Goal: Transaction & Acquisition: Purchase product/service

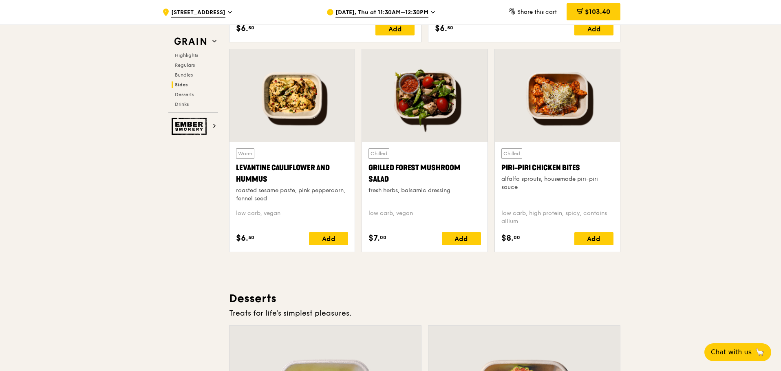
scroll to position [2079, 0]
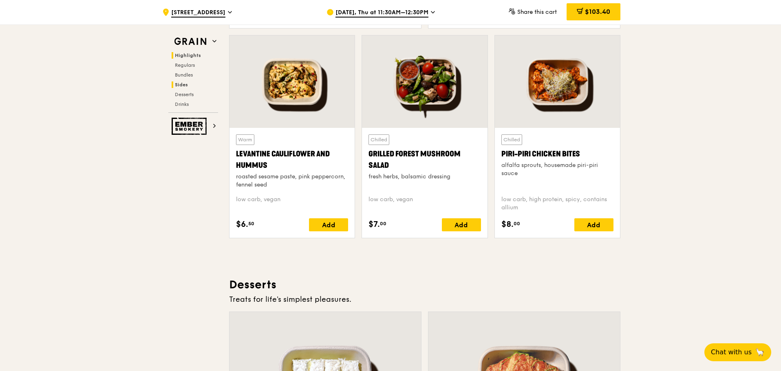
click at [189, 55] on span "Highlights" at bounding box center [188, 56] width 26 height 6
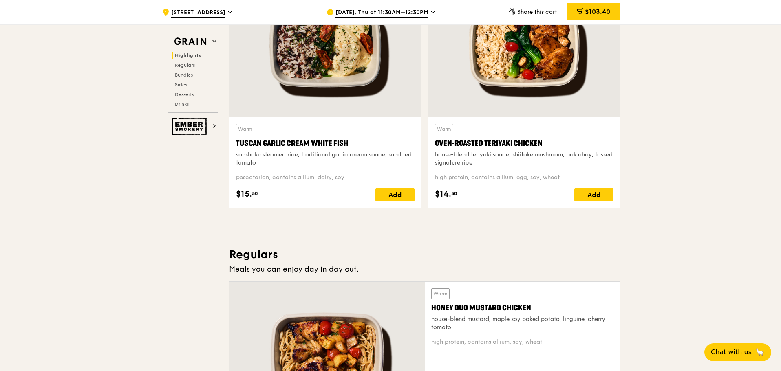
scroll to position [230, 0]
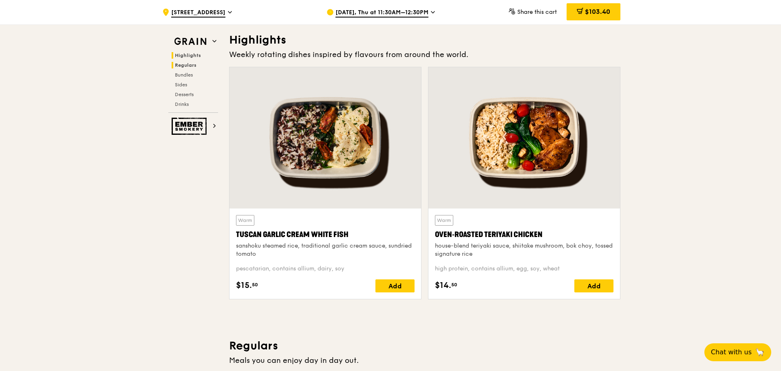
click at [187, 66] on span "Regulars" at bounding box center [186, 65] width 22 height 6
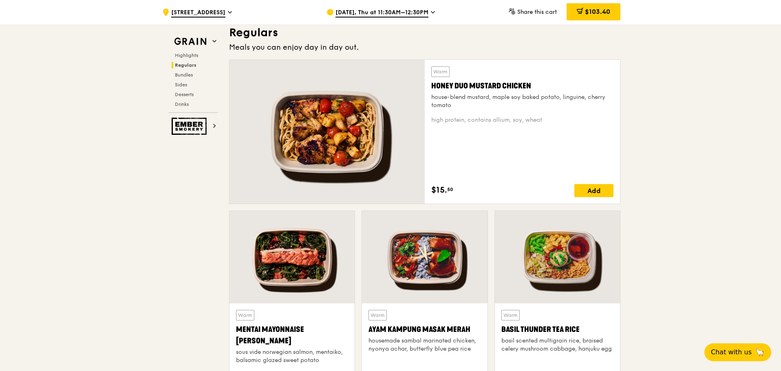
scroll to position [536, 0]
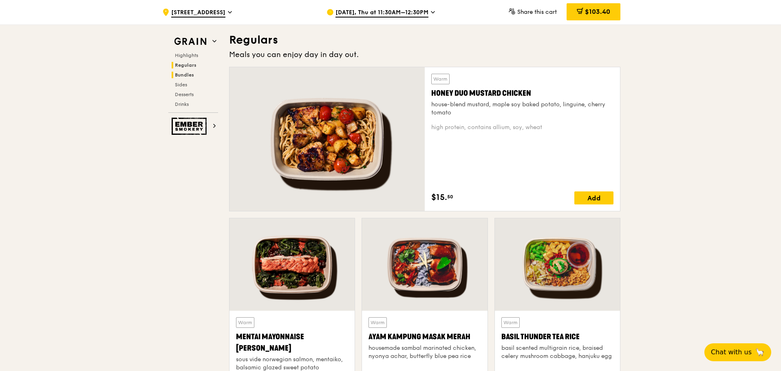
click at [185, 75] on span "Bundles" at bounding box center [184, 75] width 19 height 6
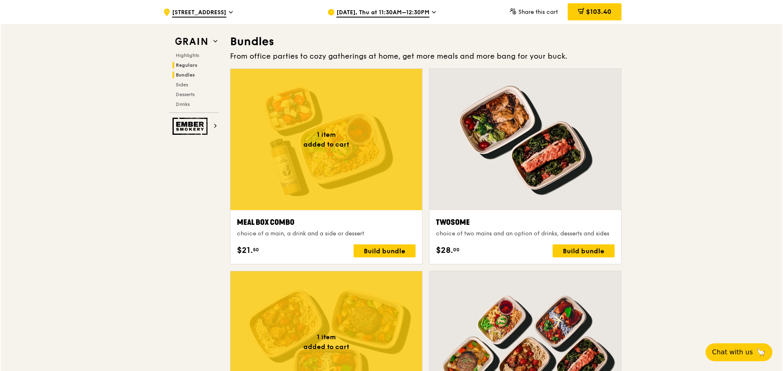
scroll to position [1174, 0]
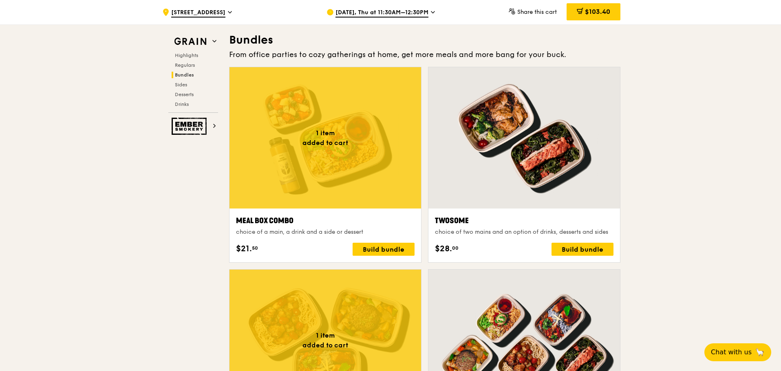
click at [376, 148] on div at bounding box center [326, 137] width 192 height 141
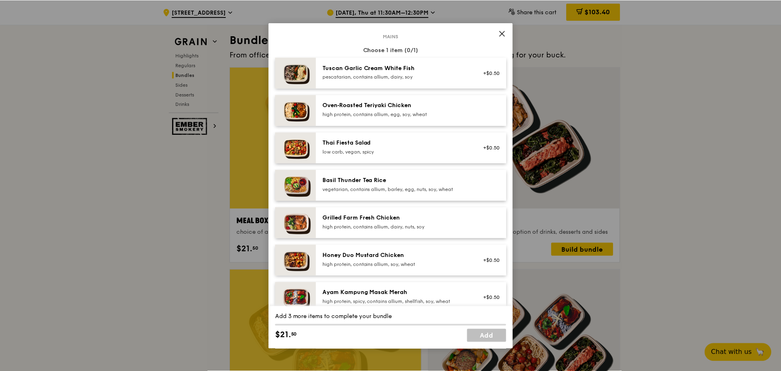
scroll to position [41, 0]
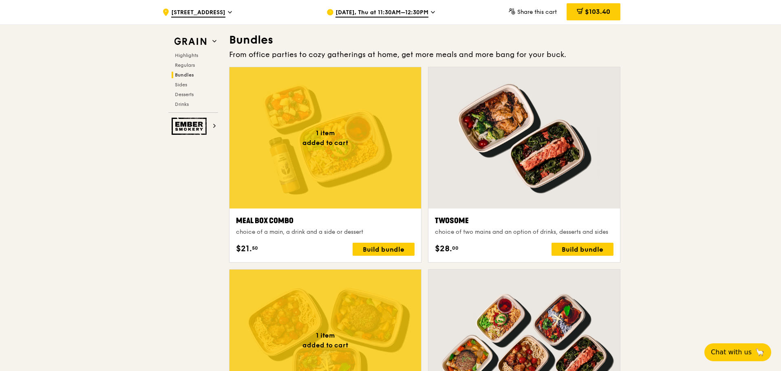
click at [182, 86] on span "Sides" at bounding box center [181, 85] width 12 height 6
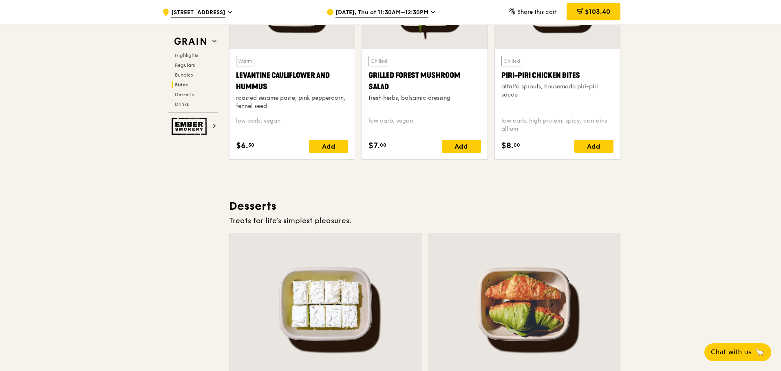
scroll to position [2143, 0]
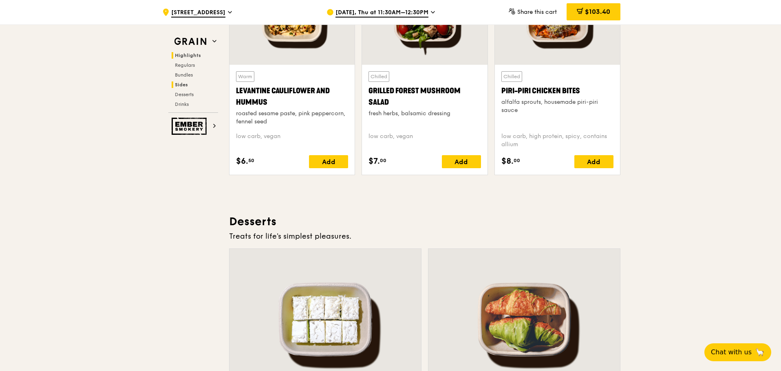
click at [196, 54] on span "Highlights" at bounding box center [188, 56] width 26 height 6
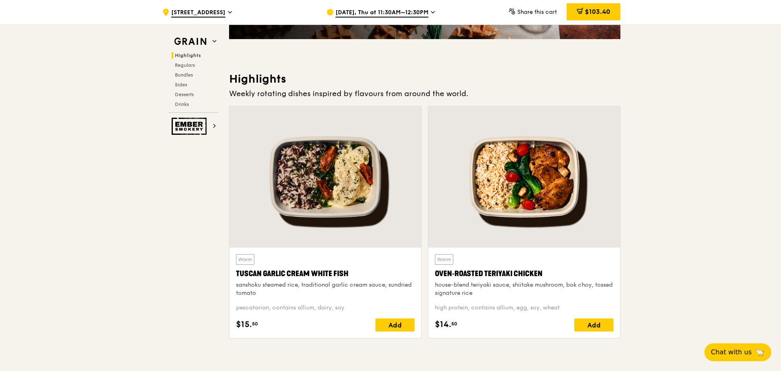
scroll to position [204, 0]
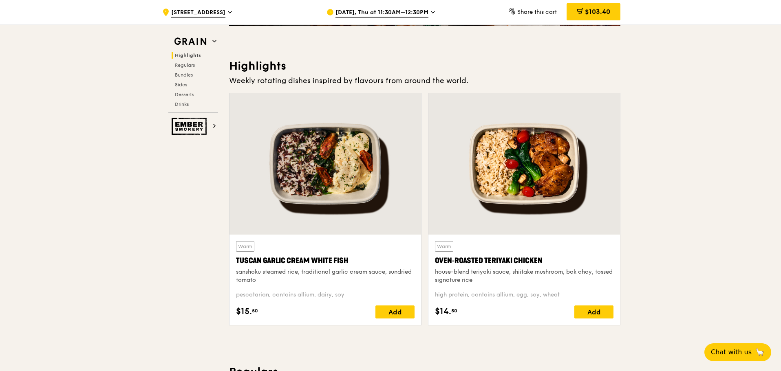
click at [206, 14] on span "50 Raffles Place" at bounding box center [198, 13] width 54 height 9
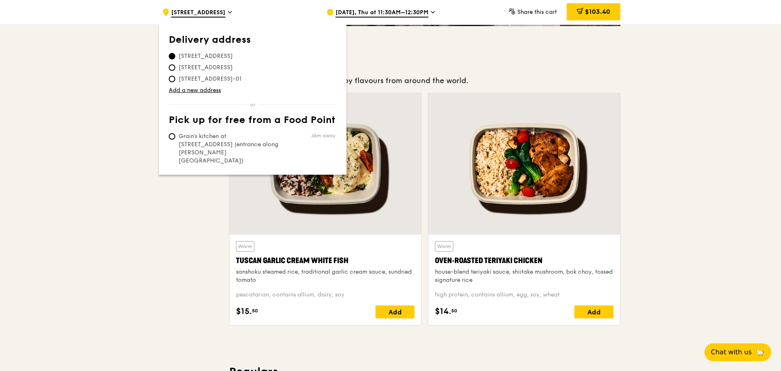
click at [225, 67] on span "36 Prinsep Street, 188648, #05-01" at bounding box center [206, 68] width 74 height 8
click at [175, 67] on input "36 Prinsep Street, 188648, #05-01" at bounding box center [172, 67] width 7 height 7
radio input "true"
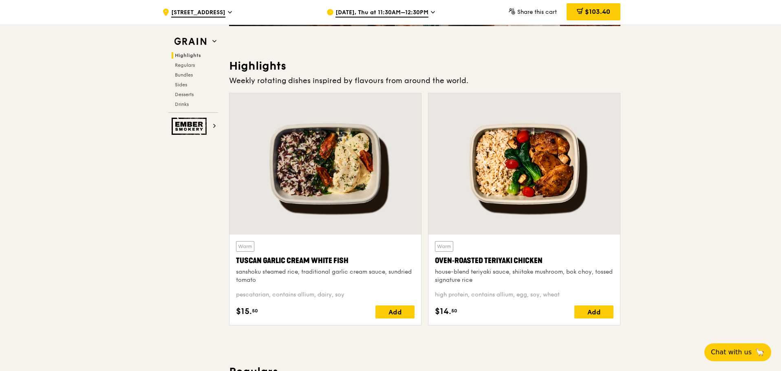
click at [186, 54] on span "Highlights" at bounding box center [188, 56] width 26 height 6
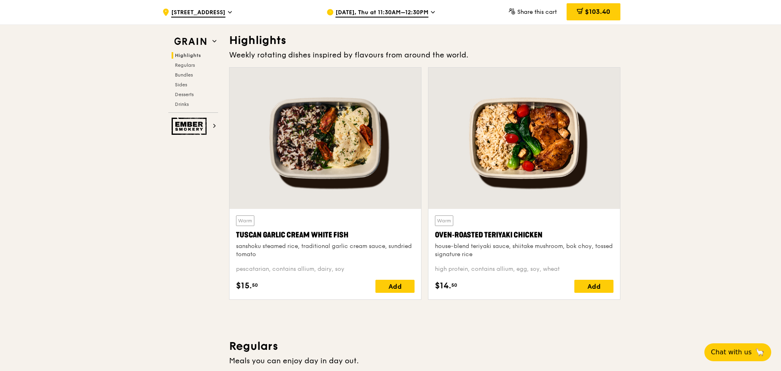
scroll to position [230, 0]
click at [186, 54] on span "Highlights" at bounding box center [188, 56] width 26 height 6
click at [735, 352] on span "Chat with us" at bounding box center [731, 352] width 43 height 10
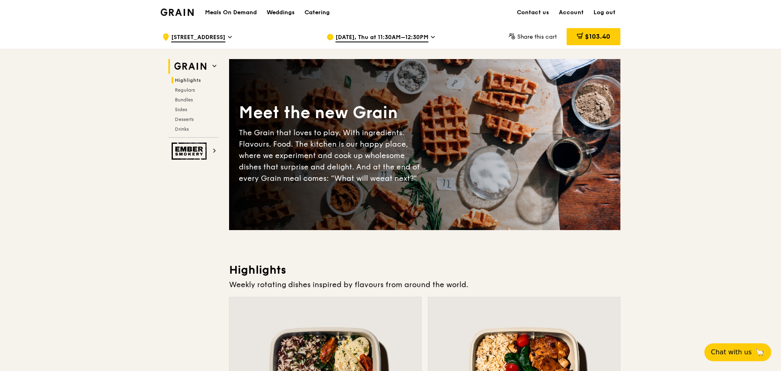
click at [180, 81] on span "Highlights" at bounding box center [188, 80] width 26 height 6
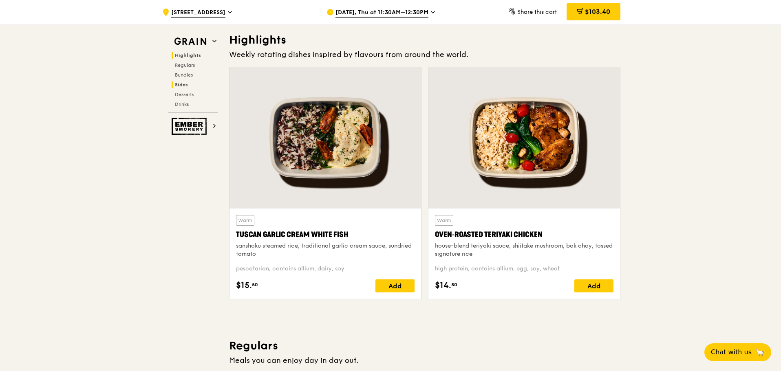
scroll to position [230, 0]
click at [375, 9] on span "[DATE], Thu at 11:30AM–12:30PM" at bounding box center [382, 13] width 93 height 9
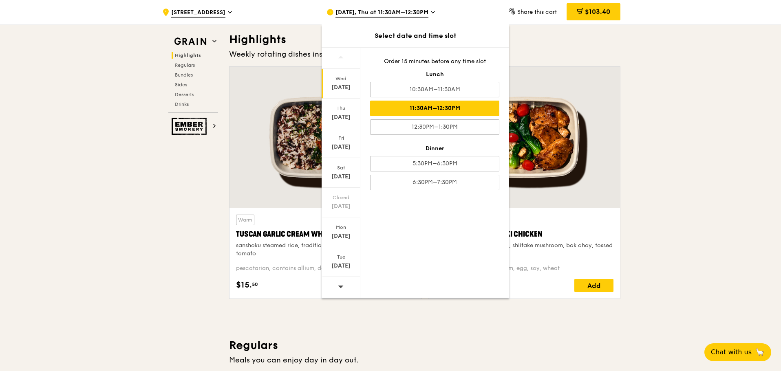
click at [349, 89] on div "[DATE]" at bounding box center [341, 88] width 36 height 8
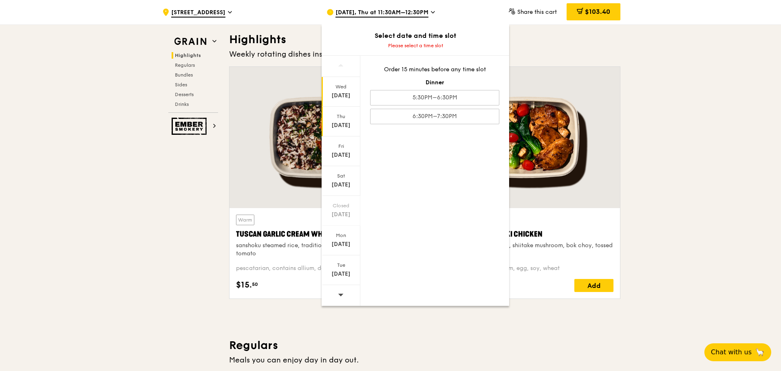
click at [333, 121] on div "[DATE]" at bounding box center [341, 122] width 39 height 30
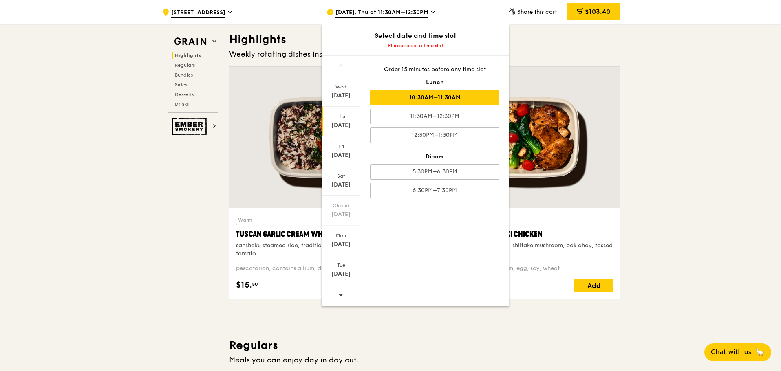
click at [434, 102] on div "10:30AM–11:30AM" at bounding box center [434, 97] width 129 height 15
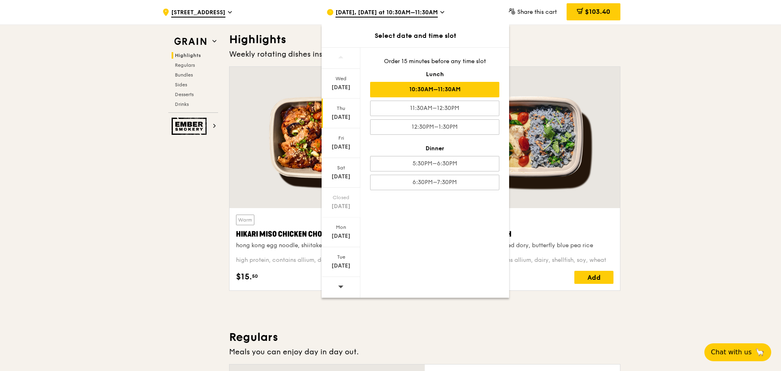
click at [431, 119] on div "Order 15 minutes before any time slot Lunch 10:30AM–11:30AM 11:30AM–12:30PM 12:…" at bounding box center [434, 124] width 149 height 152
click at [432, 114] on div "11:30AM–12:30PM" at bounding box center [434, 108] width 129 height 15
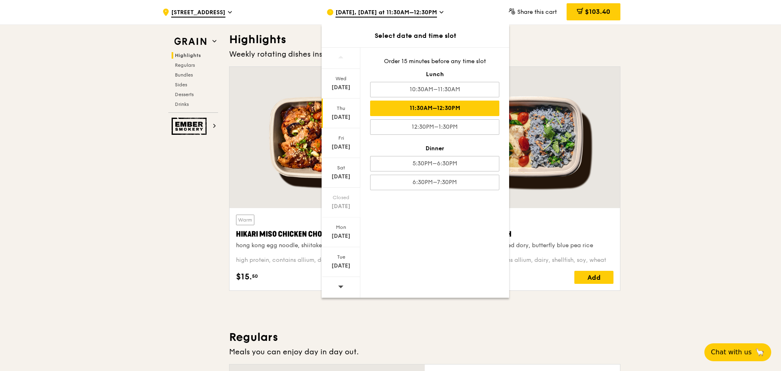
click at [340, 288] on icon at bounding box center [341, 287] width 6 height 6
click at [340, 285] on icon at bounding box center [341, 287] width 6 height 6
click at [342, 117] on div "[DATE]" at bounding box center [341, 117] width 36 height 8
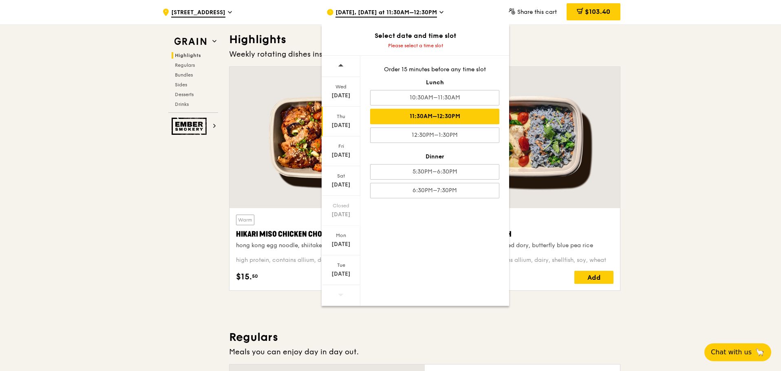
click at [455, 114] on div "11:30AM–12:30PM" at bounding box center [434, 116] width 129 height 15
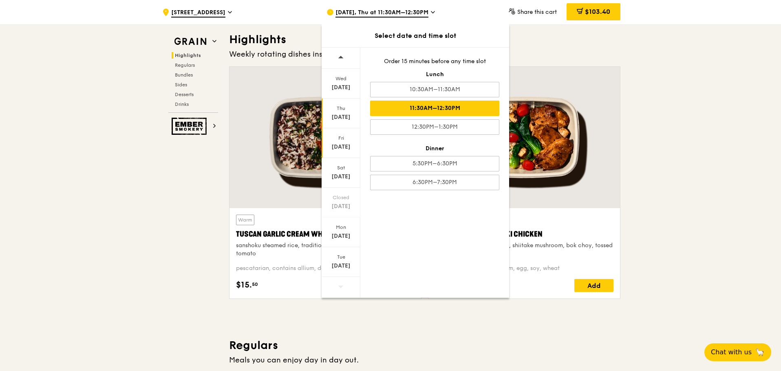
click at [340, 146] on div "[DATE]" at bounding box center [341, 147] width 36 height 8
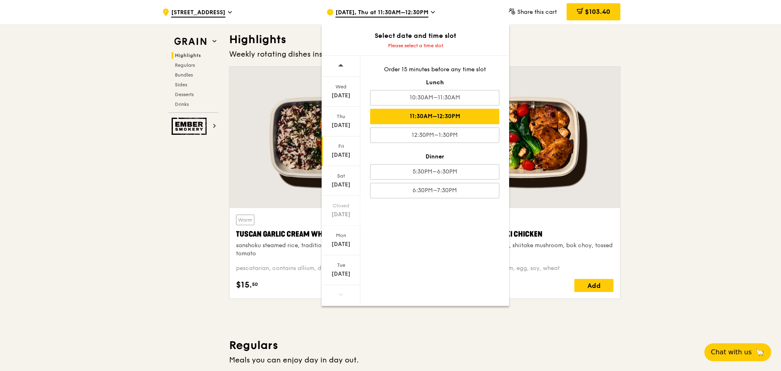
click at [439, 118] on div "11:30AM–12:30PM" at bounding box center [434, 116] width 129 height 15
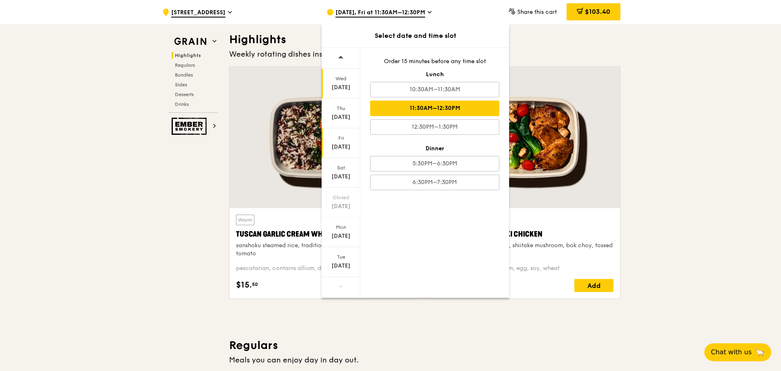
click at [346, 84] on div "[DATE]" at bounding box center [341, 88] width 36 height 8
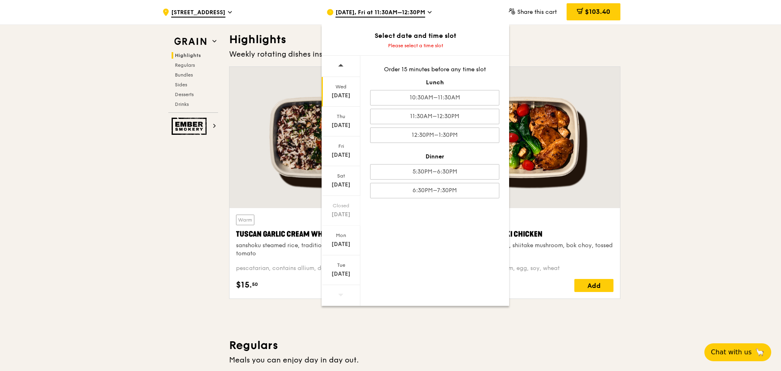
click at [344, 102] on div "[DATE]" at bounding box center [341, 92] width 39 height 30
click at [413, 120] on div "11:30AM–12:30PM" at bounding box center [434, 116] width 129 height 15
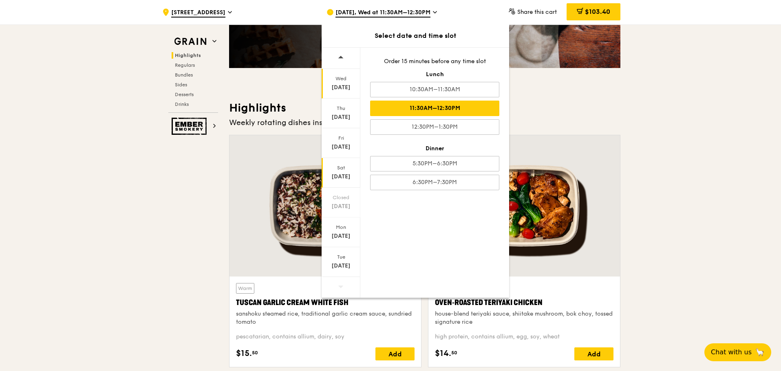
scroll to position [108, 0]
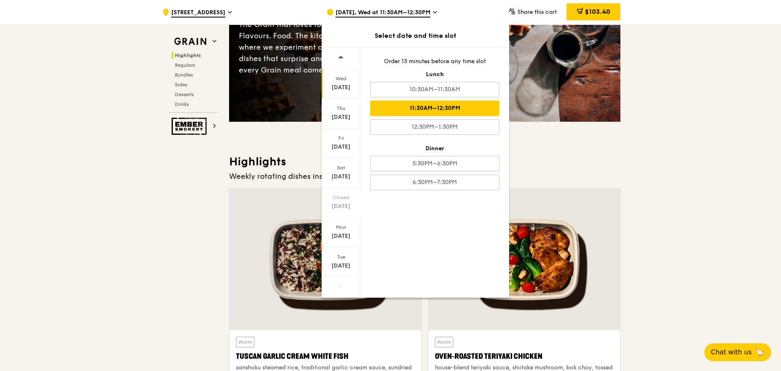
click at [342, 60] on icon at bounding box center [341, 57] width 6 height 6
click at [338, 149] on div "[DATE]" at bounding box center [341, 147] width 36 height 8
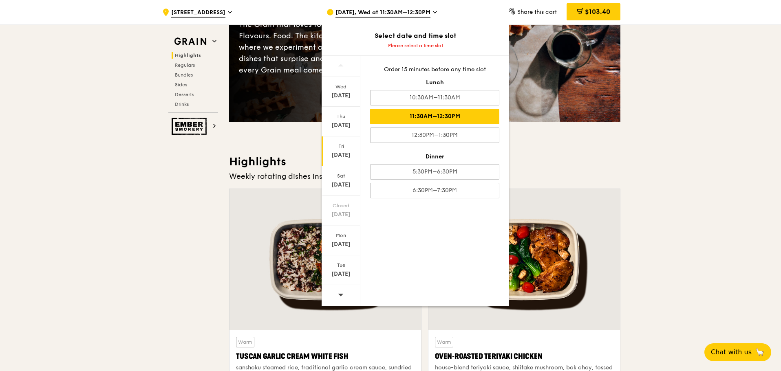
click at [416, 119] on div "11:30AM–12:30PM" at bounding box center [434, 116] width 129 height 15
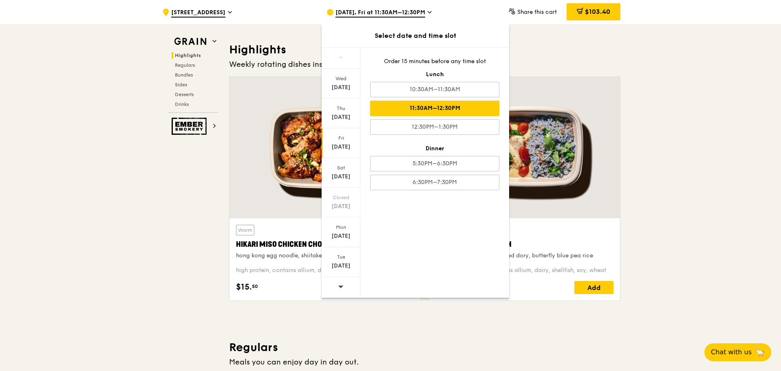
scroll to position [230, 0]
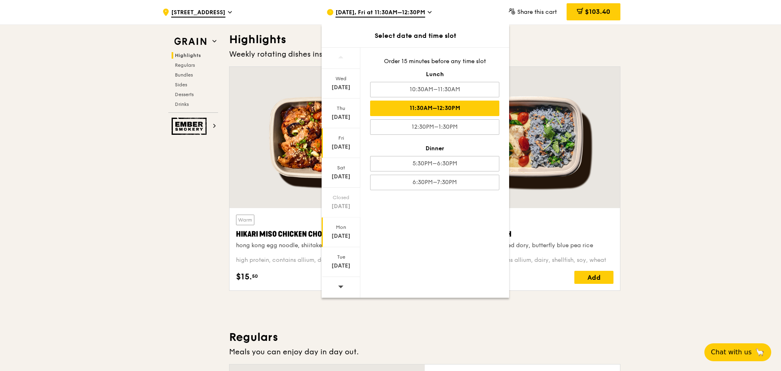
click at [342, 231] on div "[DATE]" at bounding box center [341, 233] width 39 height 30
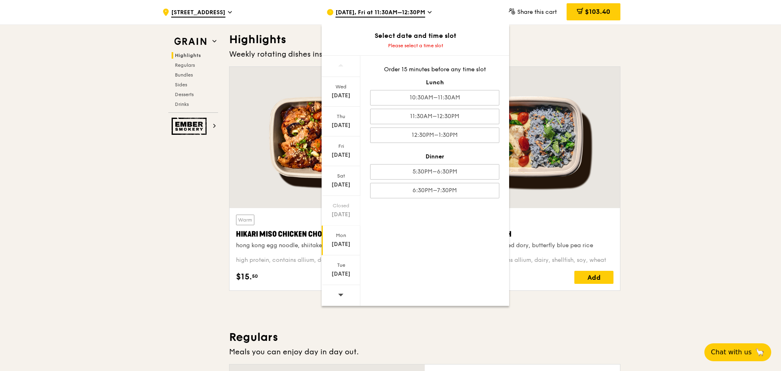
click at [427, 126] on div "Order 15 minutes before any time slot Lunch 10:30AM–11:30AM 11:30AM–12:30PM 12:…" at bounding box center [434, 132] width 149 height 152
click at [429, 121] on div "11:30AM–12:30PM" at bounding box center [434, 116] width 129 height 15
